Goal: Transaction & Acquisition: Purchase product/service

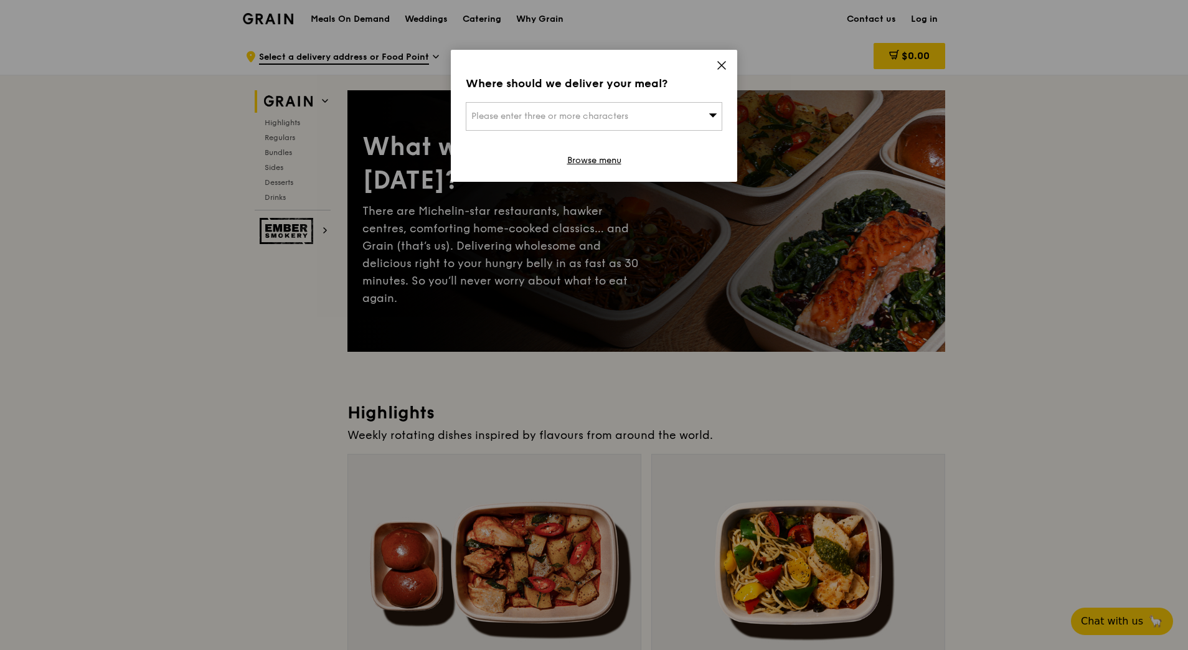
click at [722, 65] on icon at bounding box center [721, 65] width 7 height 7
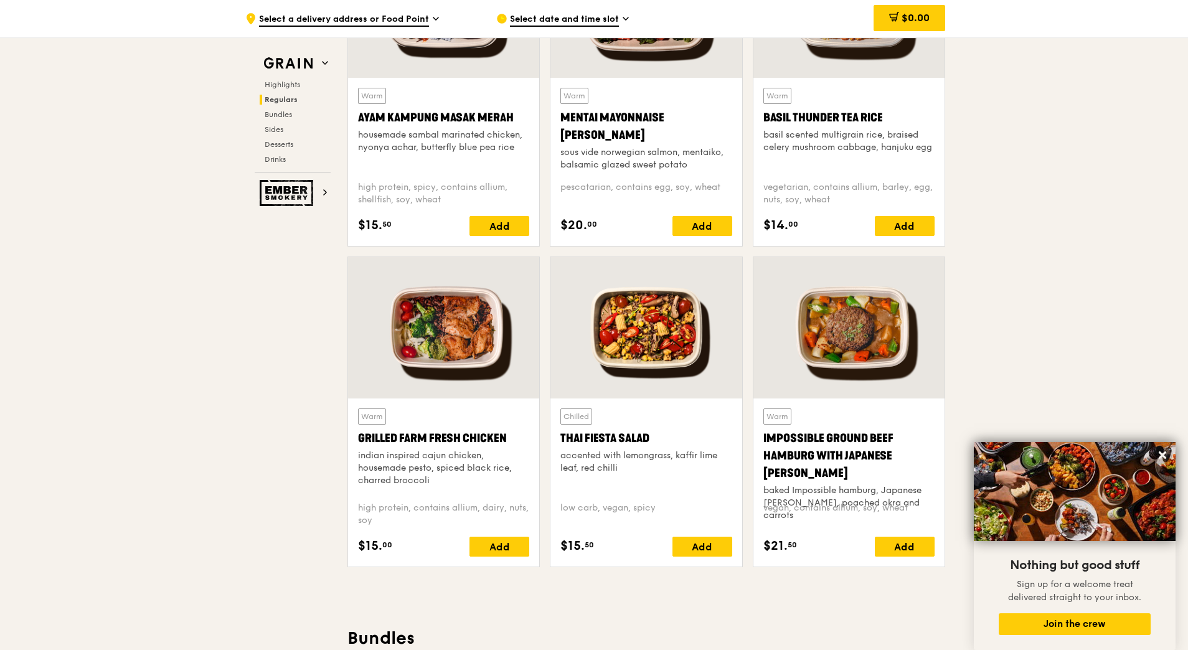
scroll to position [1245, 0]
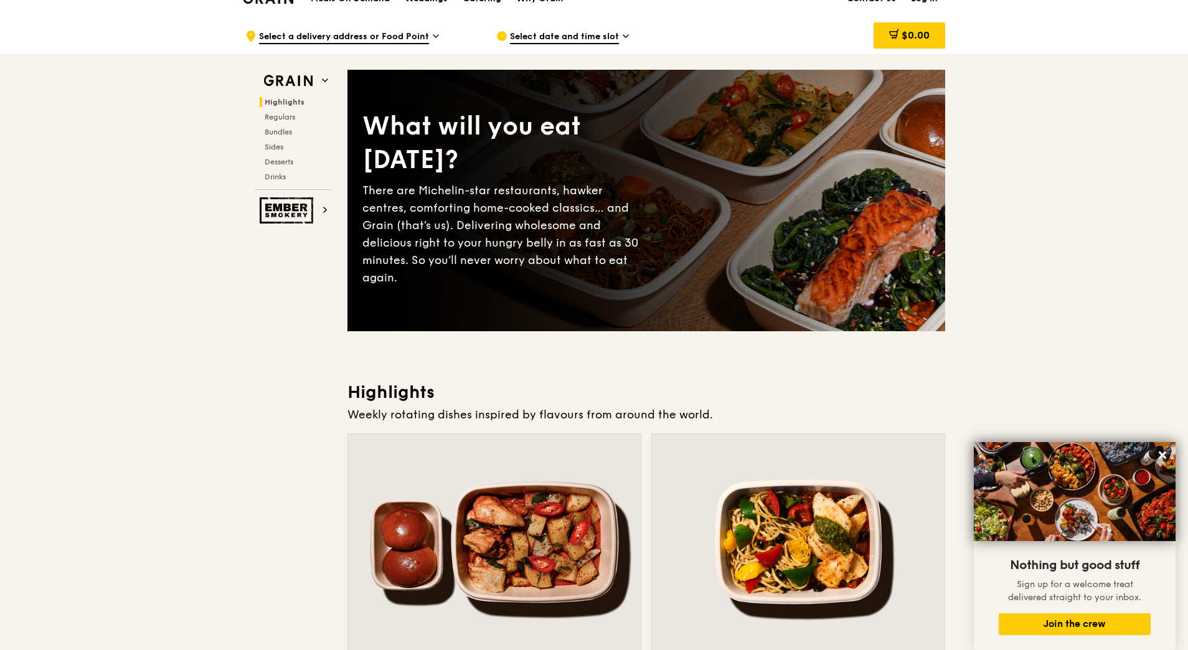
scroll to position [0, 0]
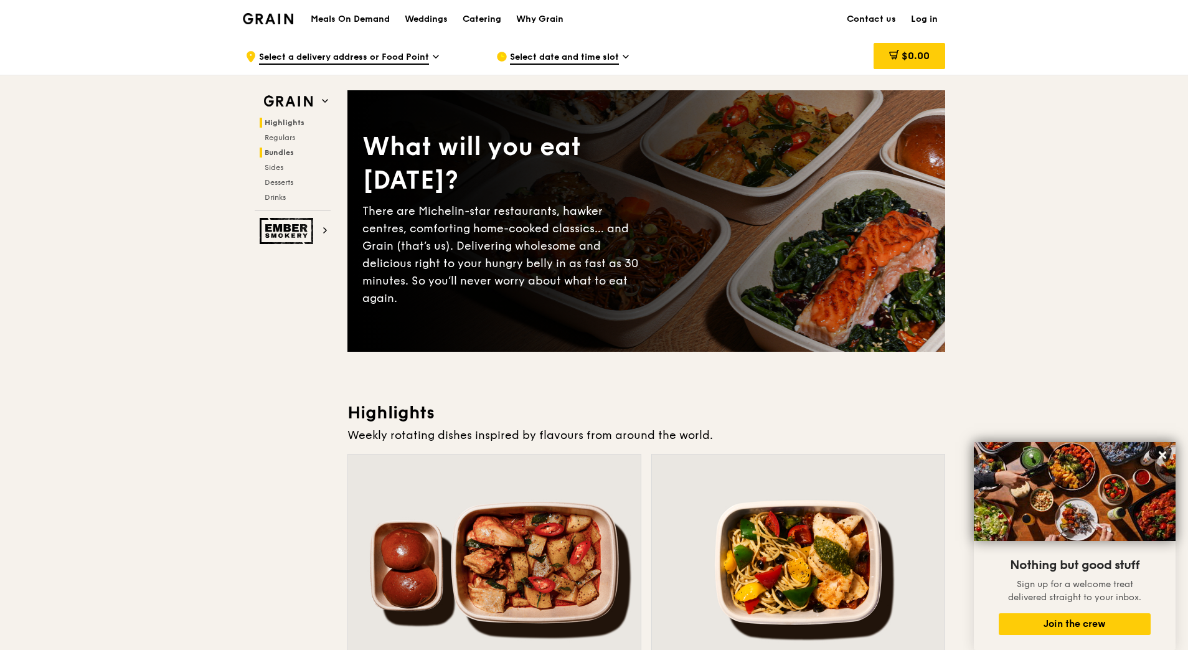
click at [283, 154] on span "Bundles" at bounding box center [279, 152] width 29 height 9
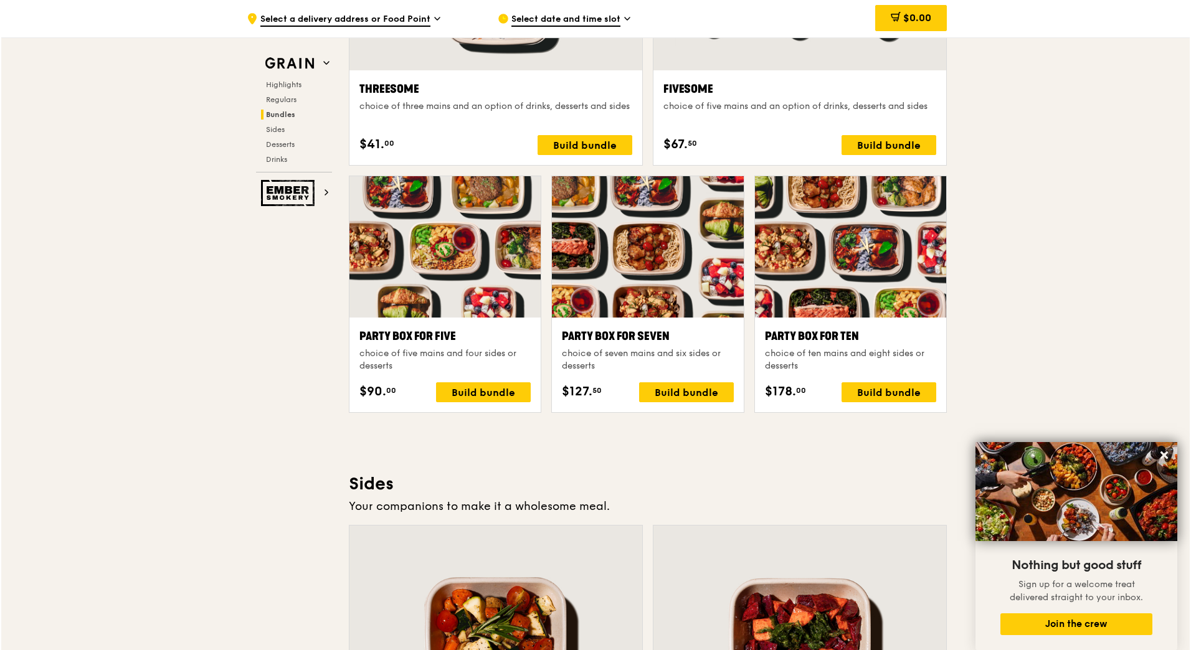
scroll to position [2354, 0]
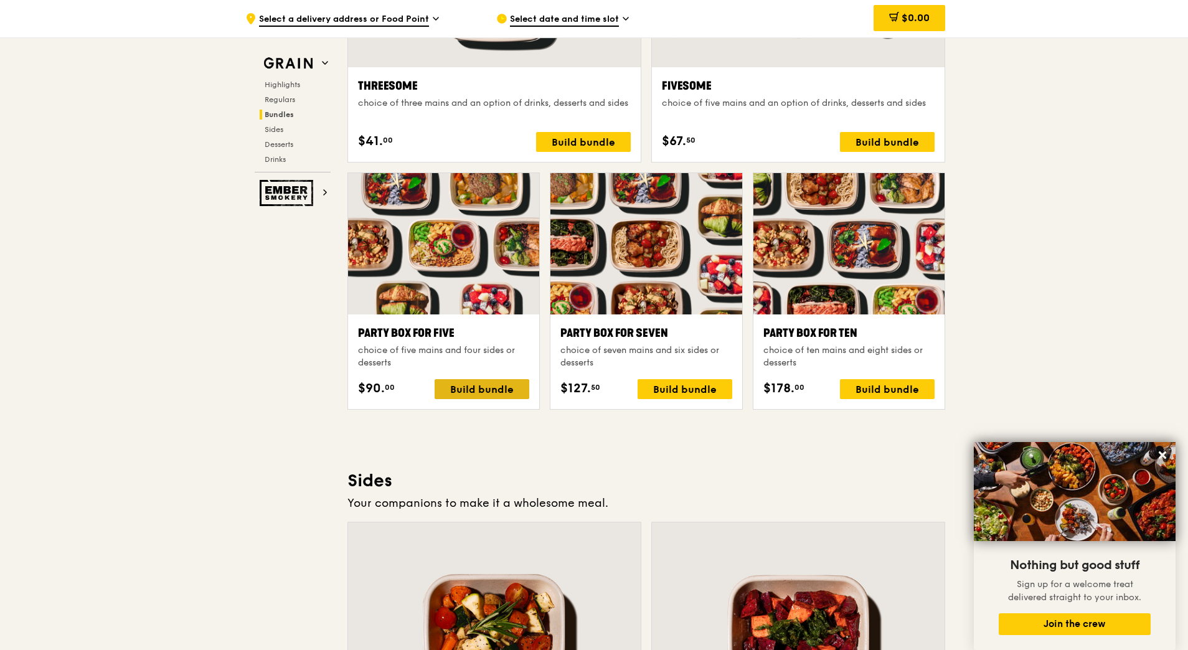
click at [473, 389] on div "Build bundle" at bounding box center [482, 389] width 95 height 20
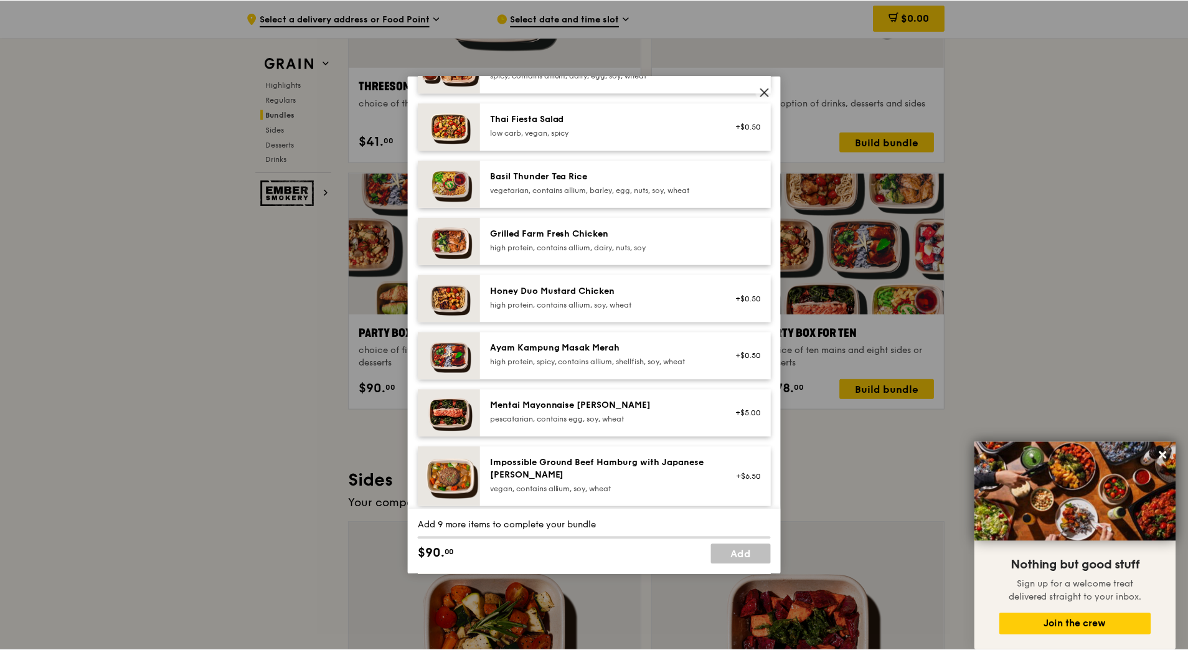
scroll to position [187, 0]
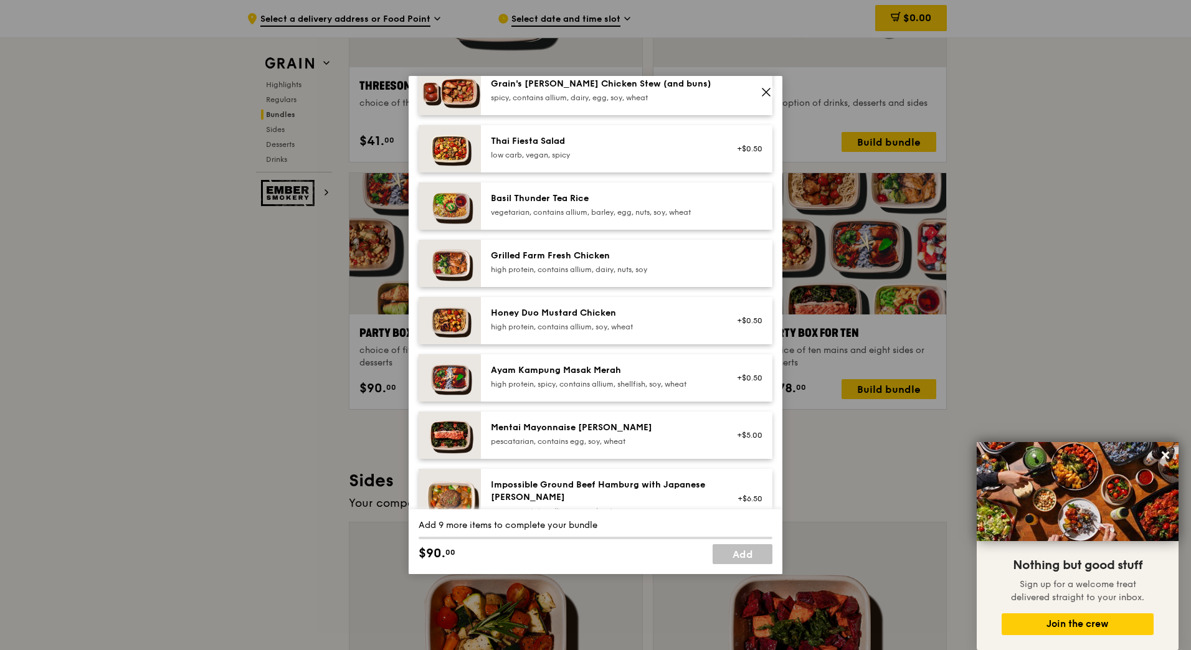
click at [526, 139] on div "Thai Fiesta Salad" at bounding box center [603, 141] width 224 height 12
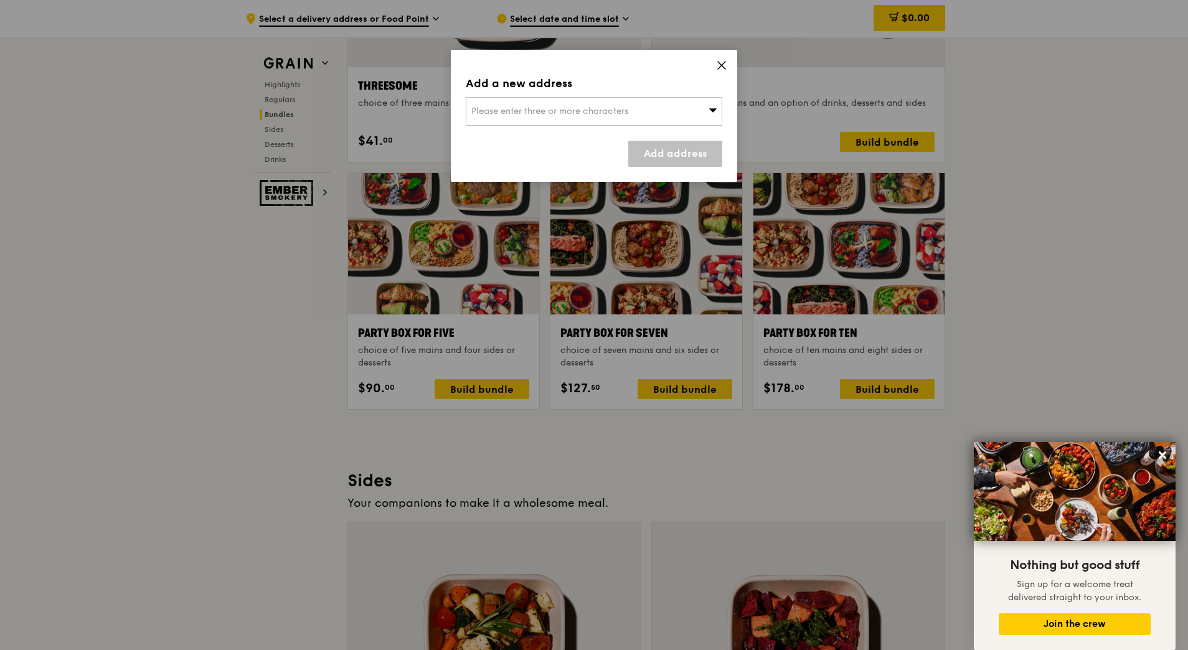
click at [721, 65] on icon at bounding box center [721, 65] width 7 height 7
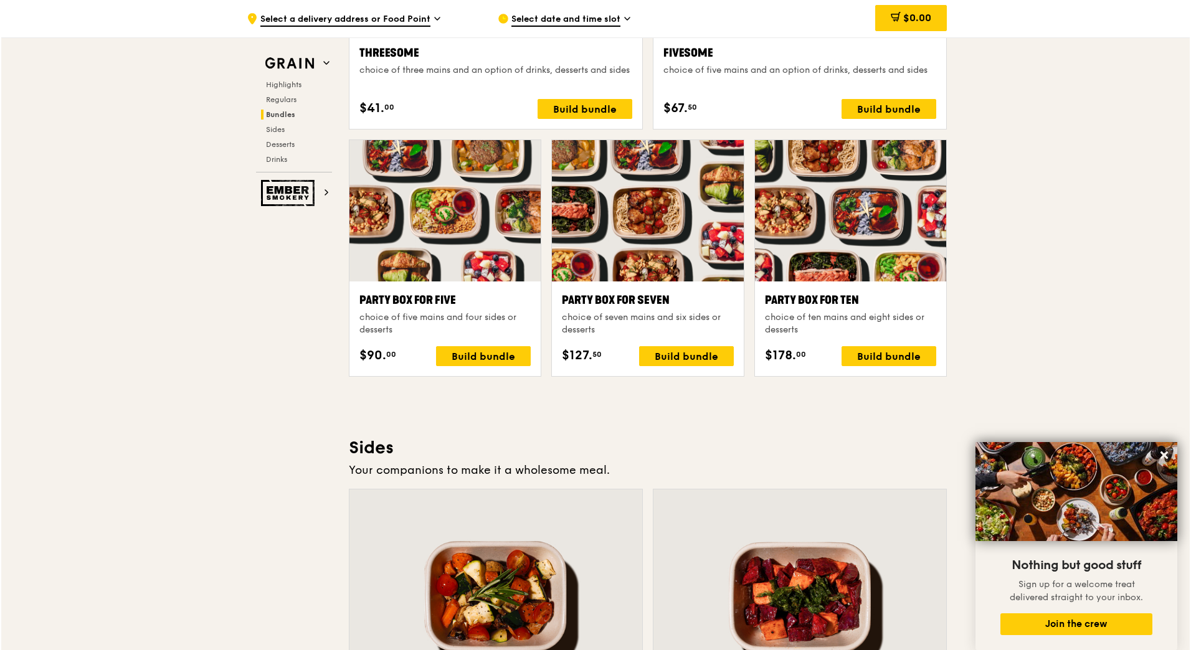
scroll to position [2417, 0]
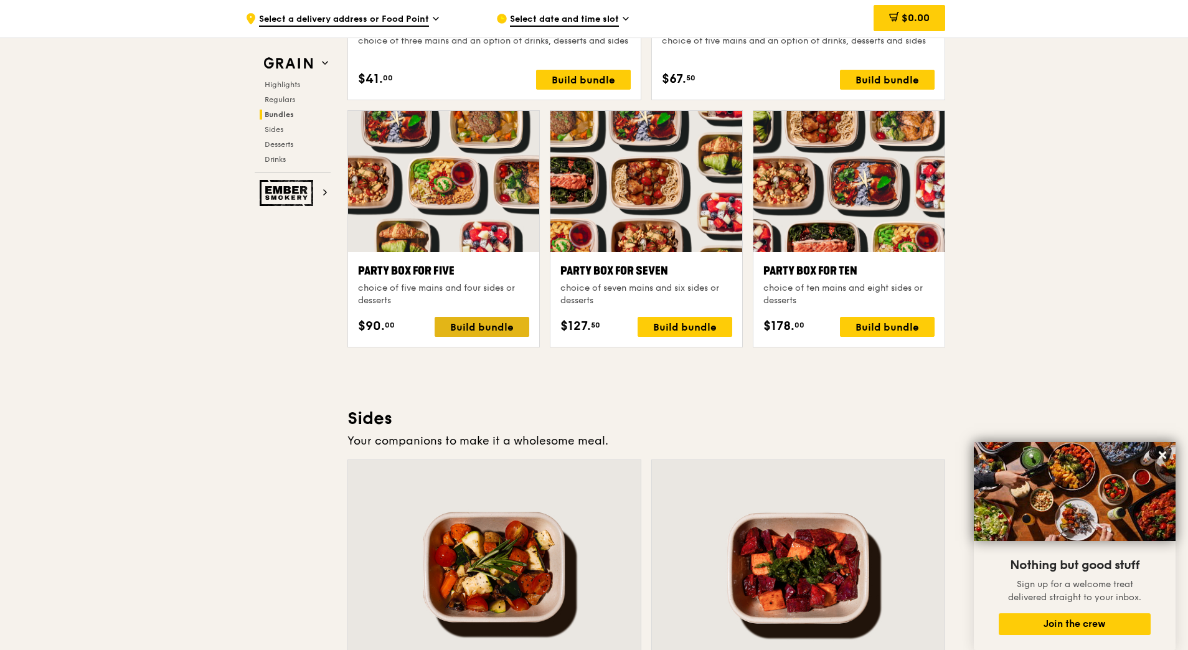
click at [473, 328] on div "Build bundle" at bounding box center [482, 327] width 95 height 20
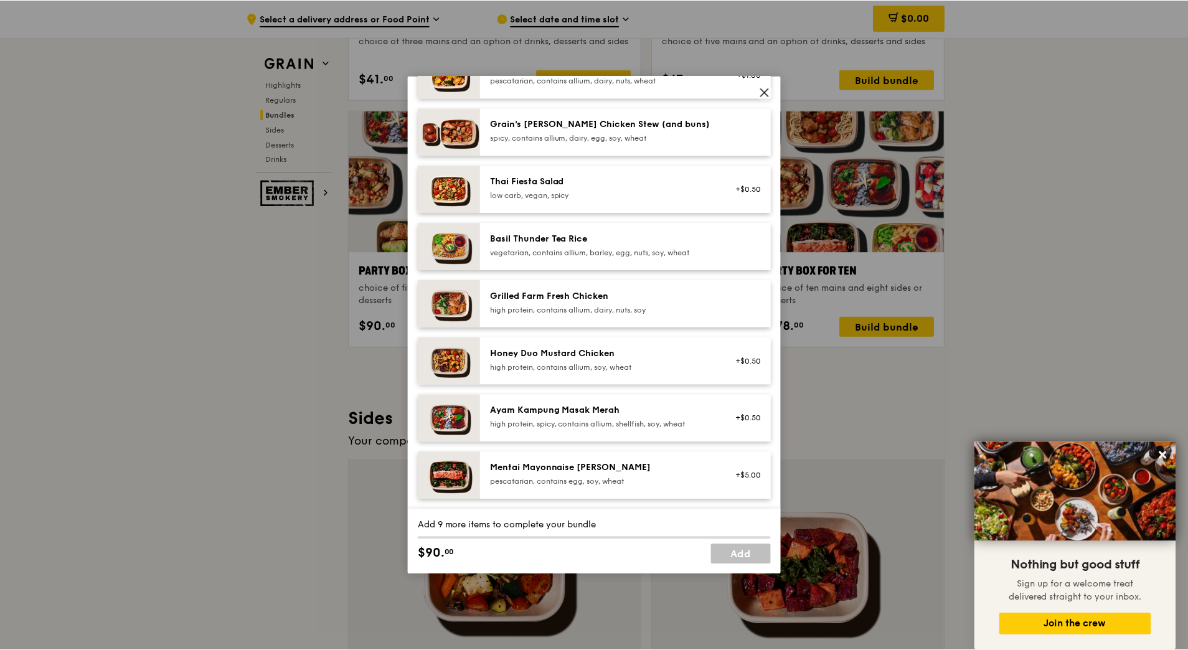
scroll to position [125, 0]
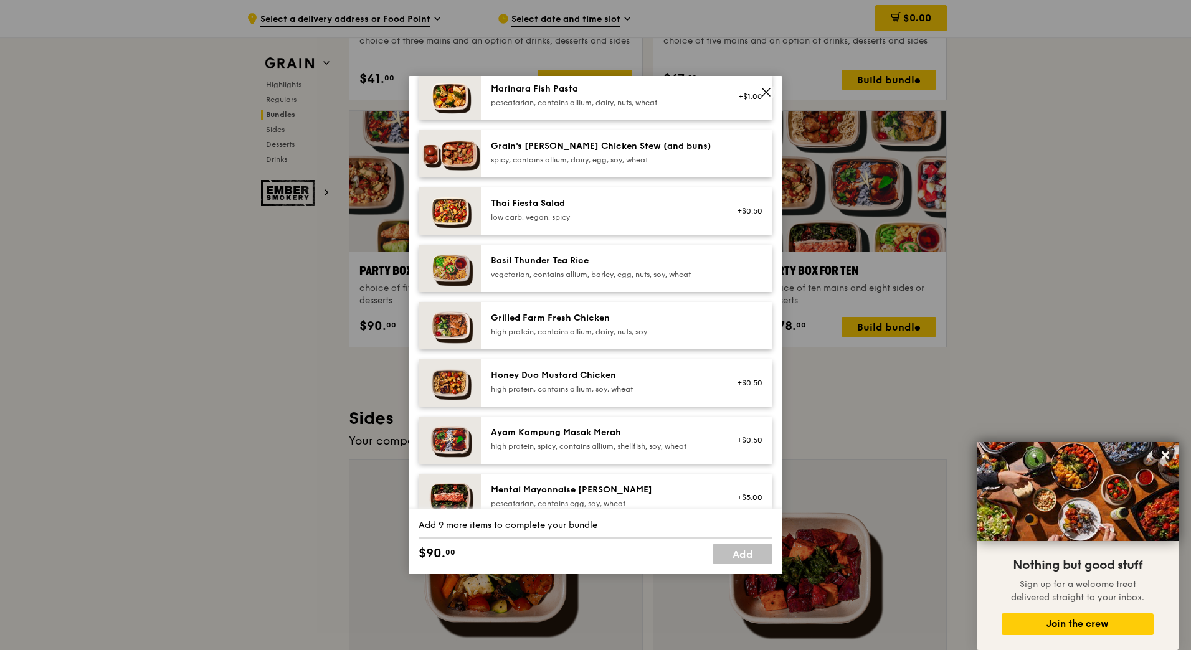
click at [562, 158] on div "spicy, contains allium, dairy, egg, soy, wheat" at bounding box center [603, 160] width 224 height 10
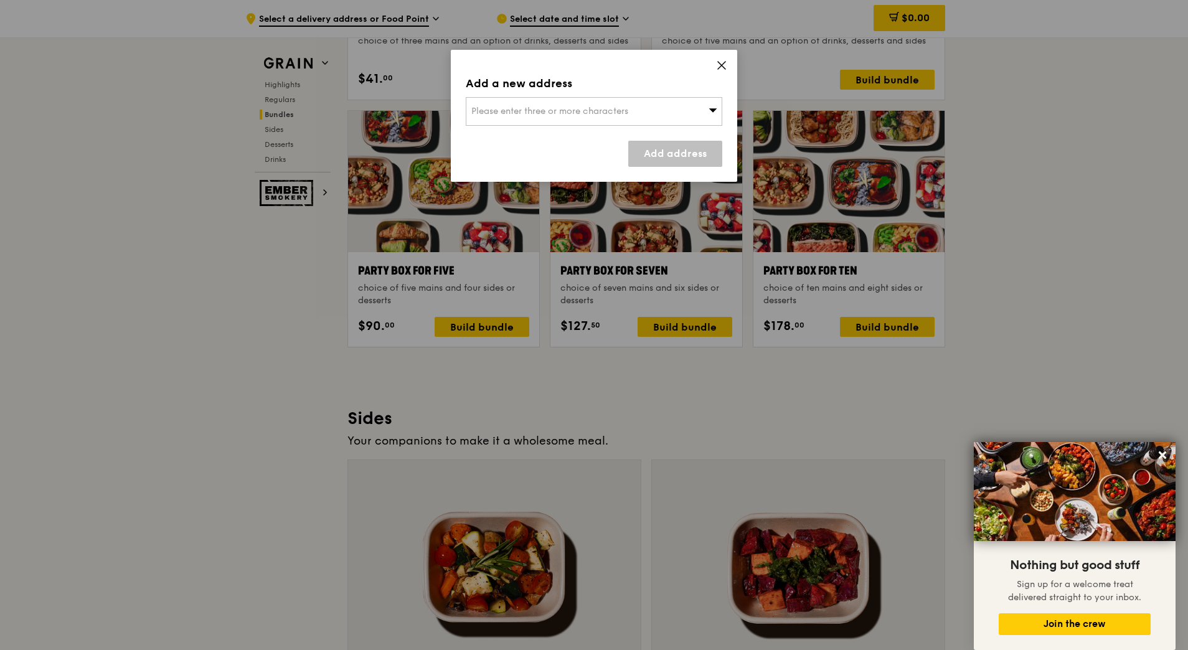
click at [719, 67] on icon at bounding box center [721, 65] width 11 height 11
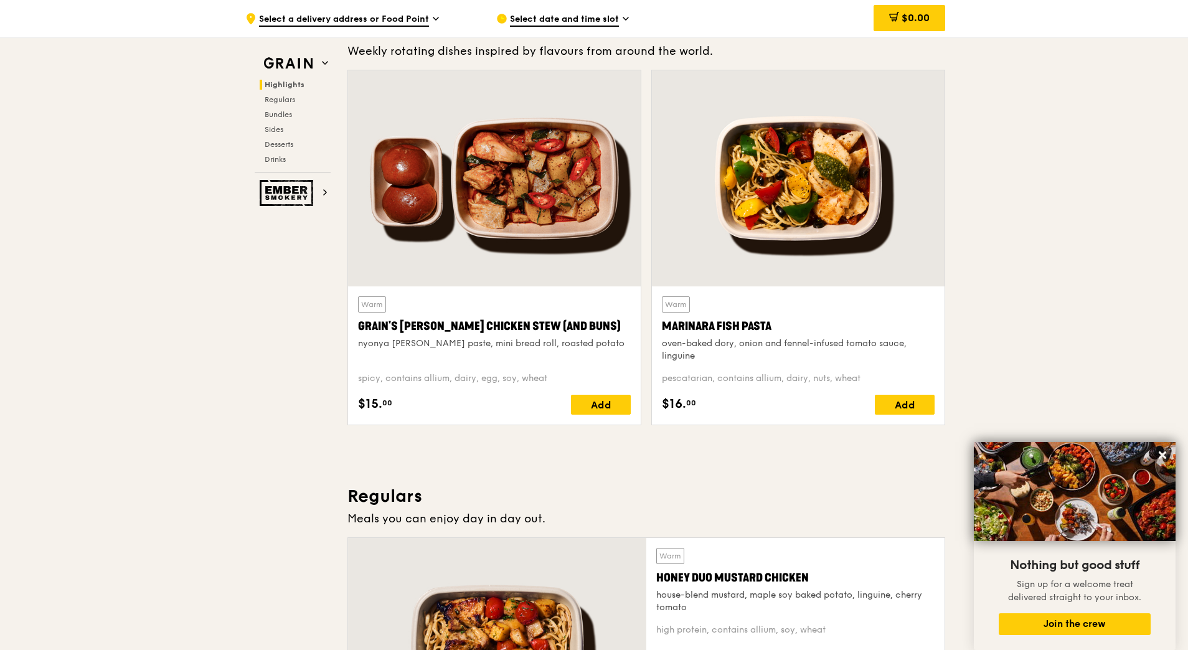
scroll to position [362, 0]
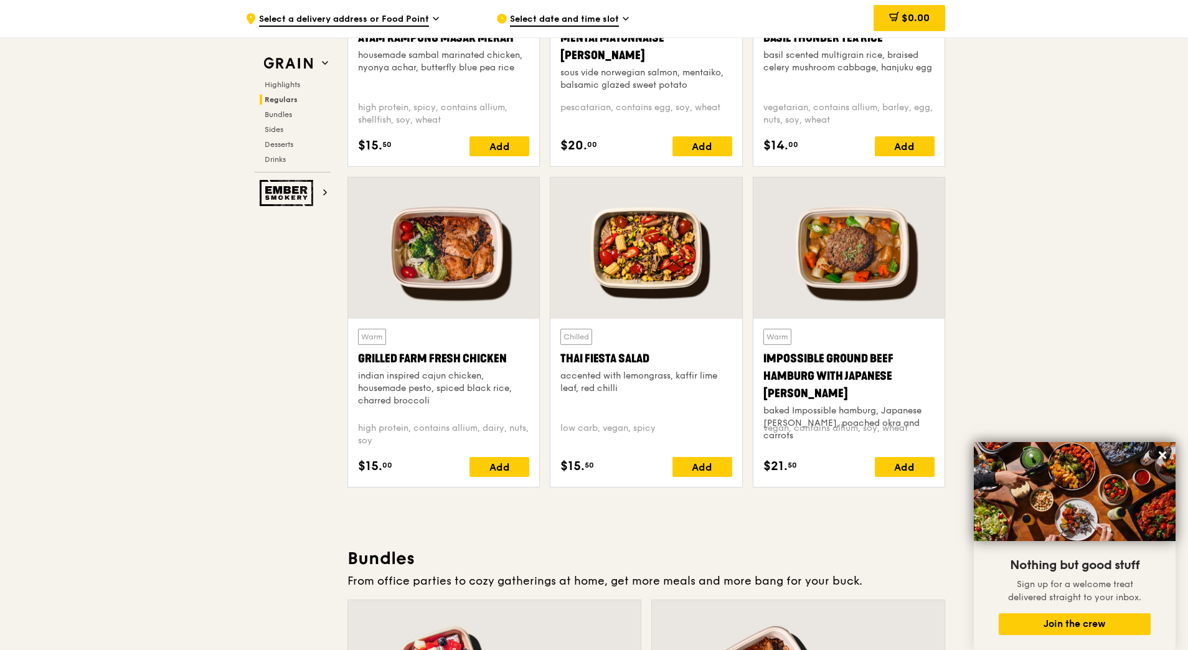
scroll to position [1358, 0]
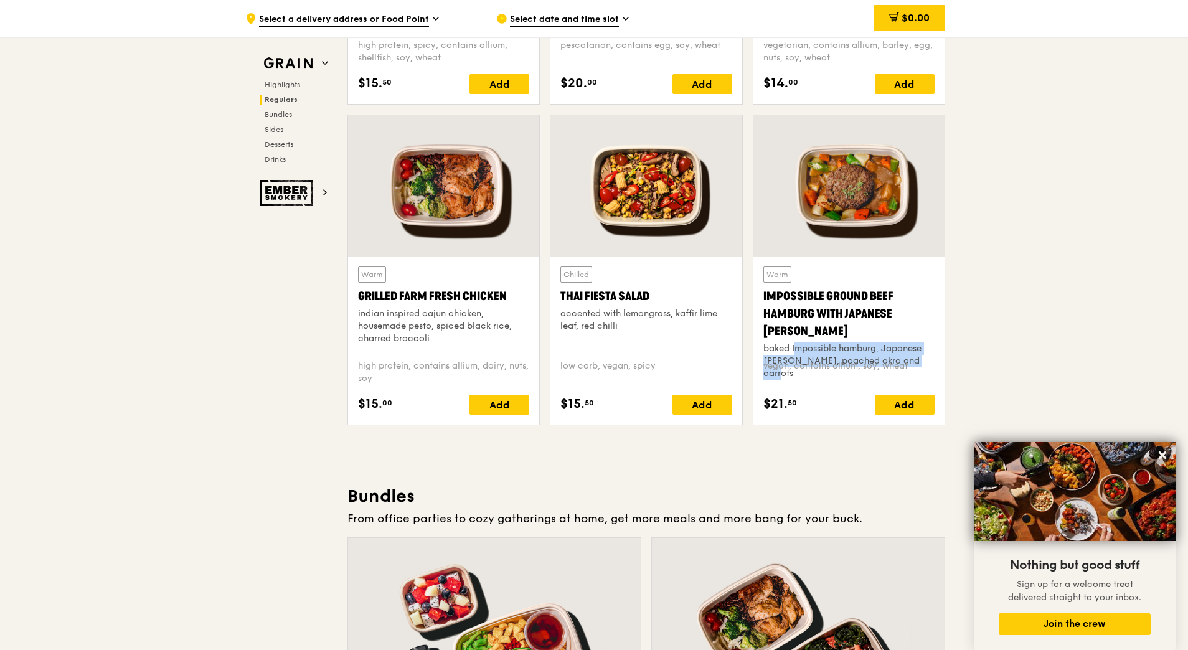
drag, startPoint x: 778, startPoint y: 335, endPoint x: 912, endPoint y: 349, distance: 134.6
click at [912, 349] on div "baked Impossible hamburg, Japanese [PERSON_NAME], poached okra and carrots" at bounding box center [848, 360] width 171 height 37
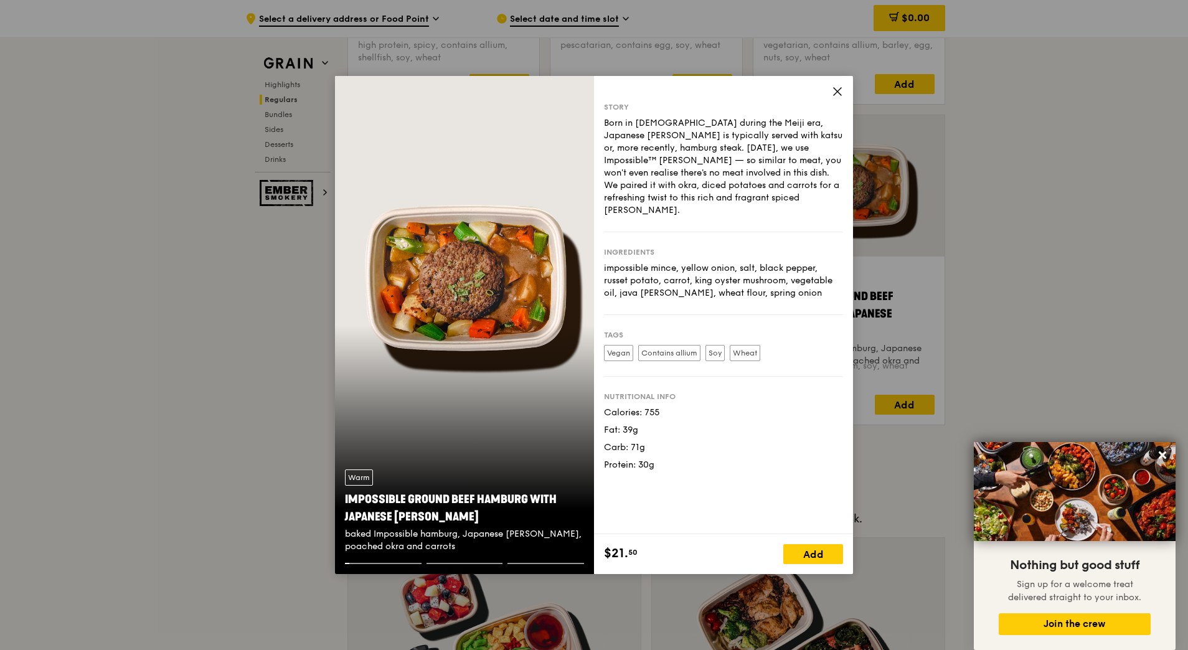
click at [912, 349] on div "Warm Impossible Ground Beef Hamburg with Japanese [PERSON_NAME] baked Impossibl…" at bounding box center [594, 325] width 1188 height 650
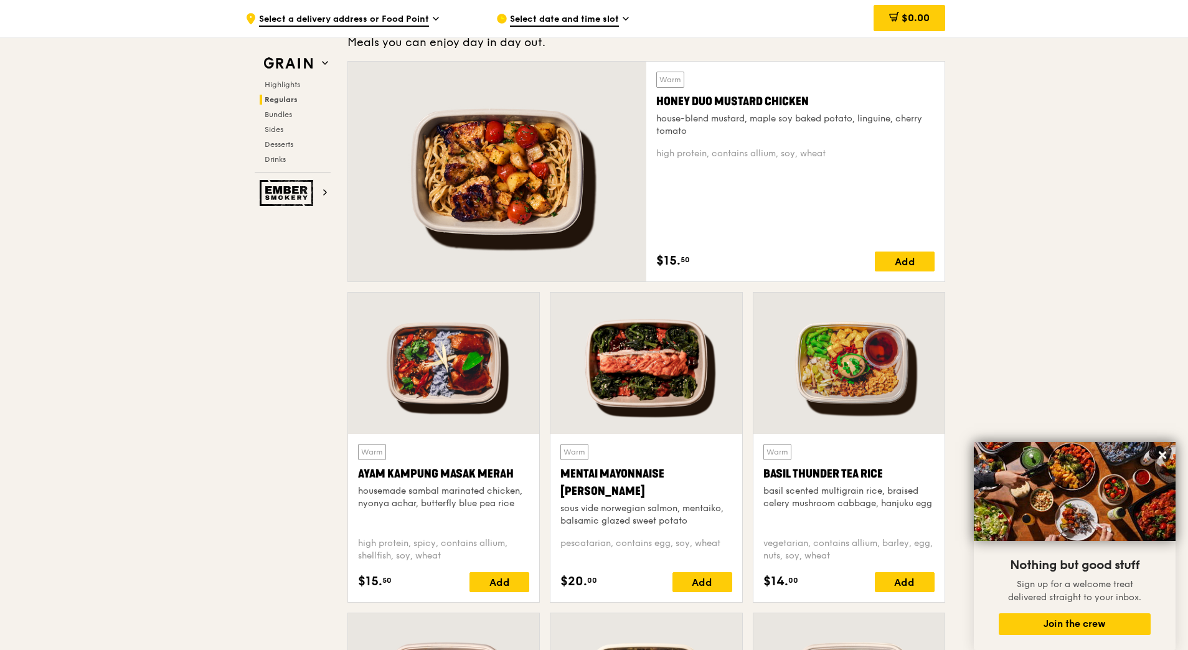
scroll to position [922, 0]
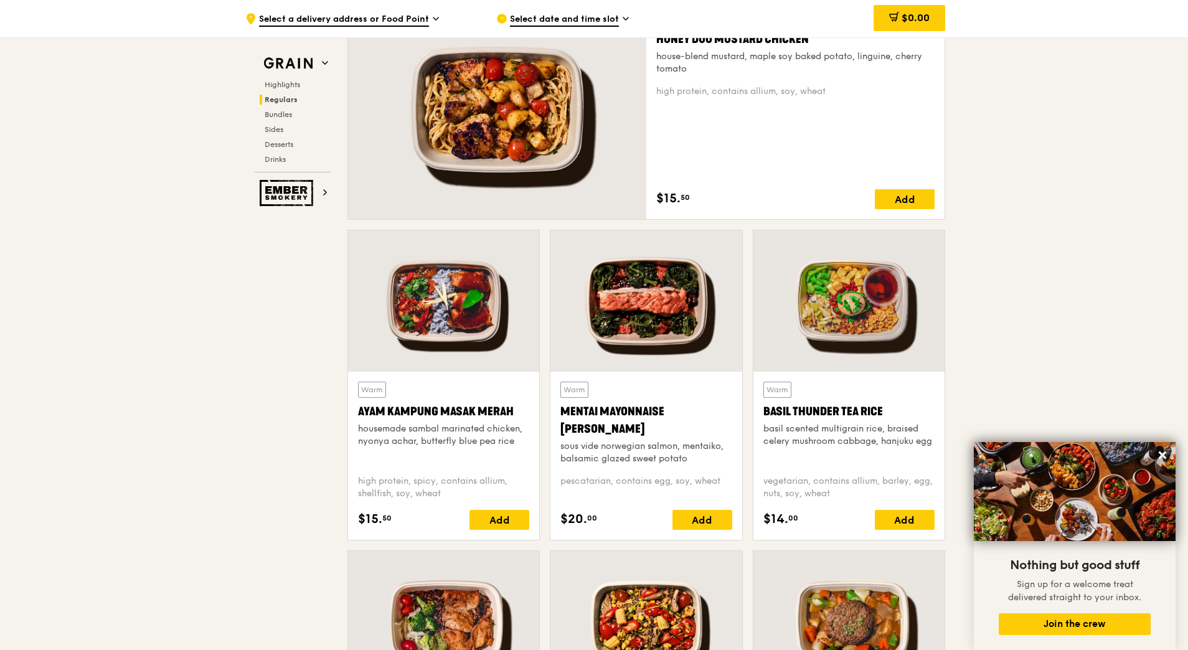
drag, startPoint x: 379, startPoint y: 431, endPoint x: 502, endPoint y: 447, distance: 123.7
click at [502, 447] on div "housemade sambal marinated chicken, nyonya achar, butterfly blue pea rice" at bounding box center [443, 435] width 171 height 25
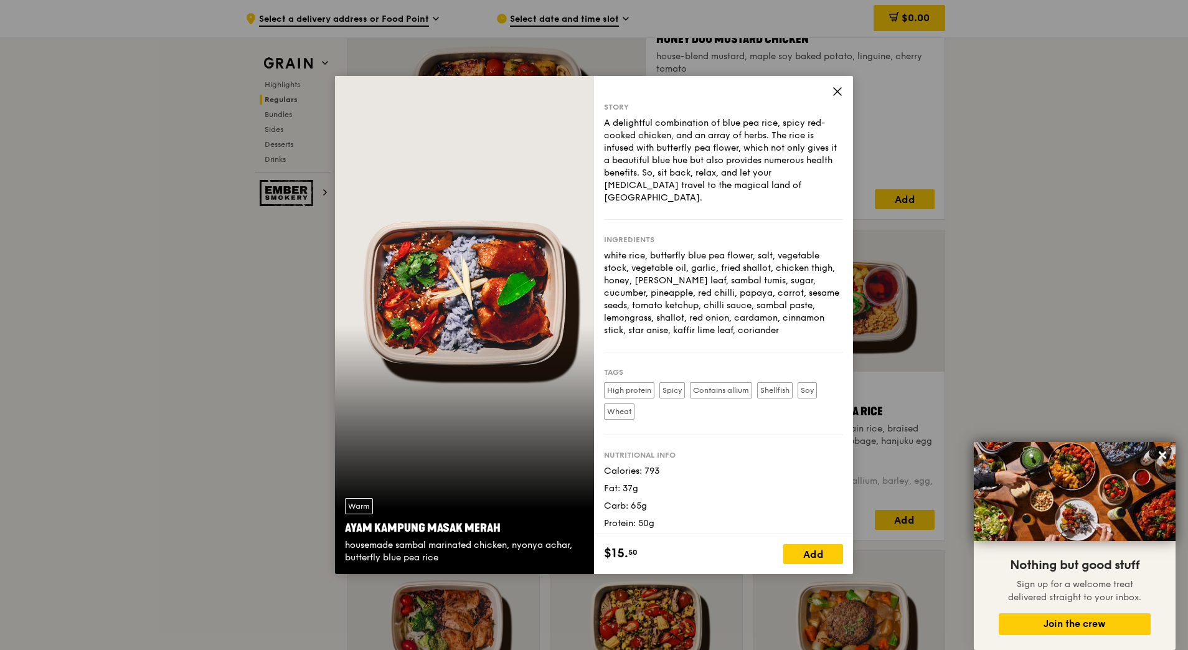
click at [836, 90] on icon at bounding box center [837, 91] width 7 height 7
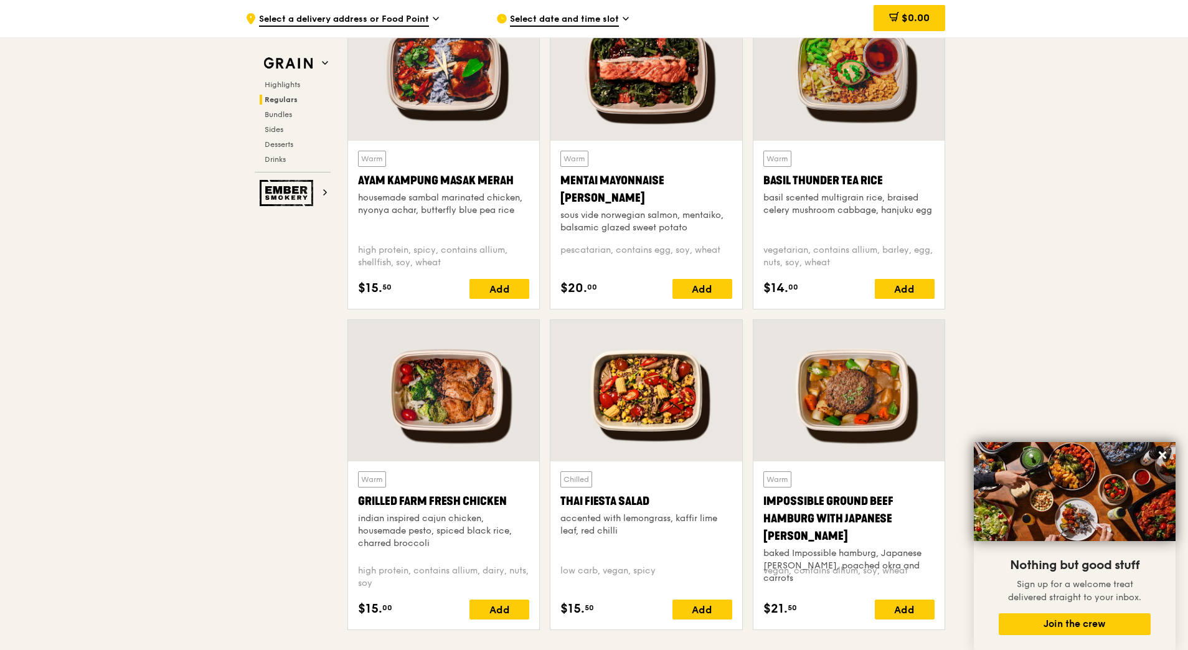
scroll to position [1171, 0]
